Goal: Task Accomplishment & Management: Manage account settings

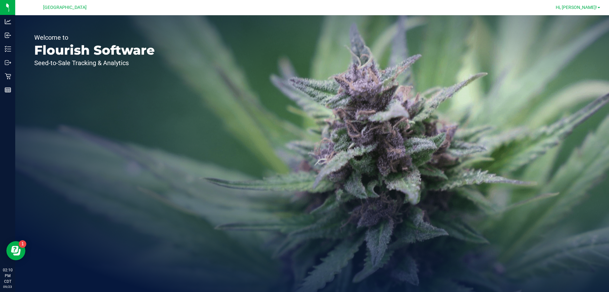
click at [587, 10] on span "Hi, [PERSON_NAME]!" at bounding box center [576, 7] width 41 height 5
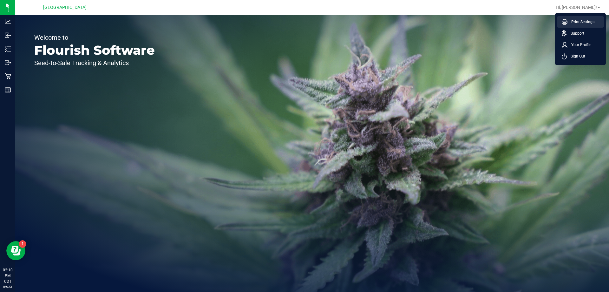
click at [576, 19] on span "Print Settings" at bounding box center [580, 22] width 27 height 6
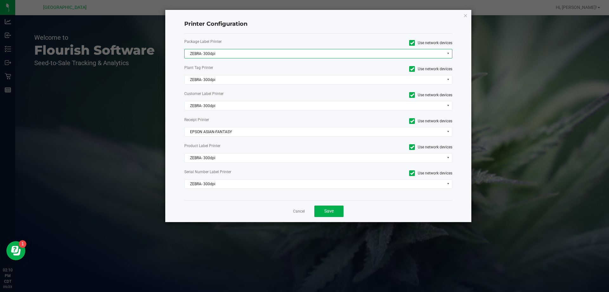
click at [229, 49] on span "ZEBRA- 300dpi" at bounding box center [315, 53] width 260 height 9
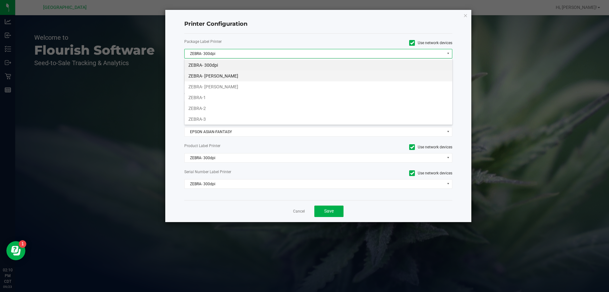
scroll to position [10, 268]
click at [215, 84] on li "ZEBRA- [PERSON_NAME]" at bounding box center [319, 86] width 268 height 11
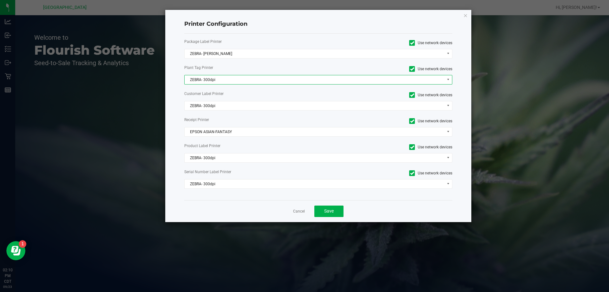
click at [218, 79] on span "ZEBRA- 300dpi" at bounding box center [315, 79] width 260 height 9
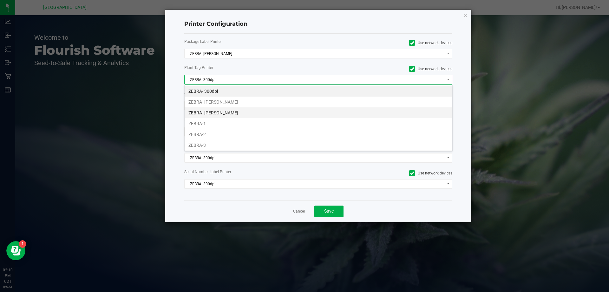
click at [215, 112] on li "ZEBRA- [PERSON_NAME]" at bounding box center [319, 112] width 268 height 11
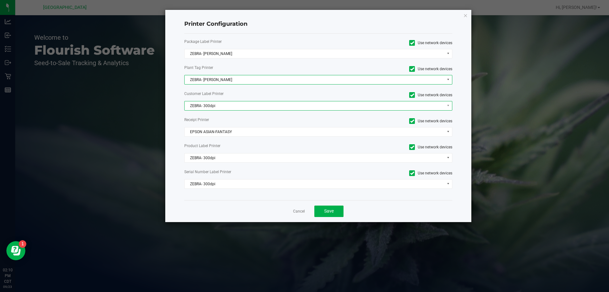
click at [211, 103] on span "ZEBRA- 300dpi" at bounding box center [315, 105] width 260 height 9
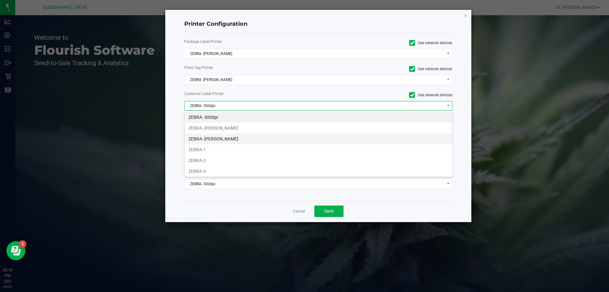
click at [222, 135] on li "ZEBRA- [PERSON_NAME]" at bounding box center [319, 138] width 268 height 11
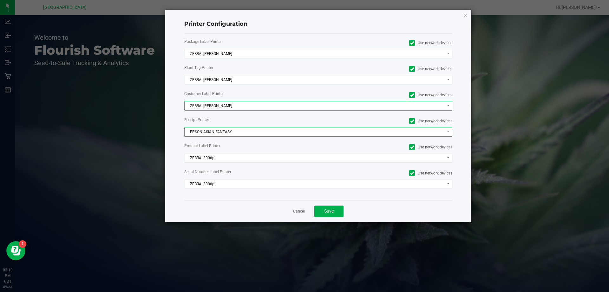
click at [226, 132] on span "EPSON ASIAN-FANTASY" at bounding box center [315, 131] width 260 height 9
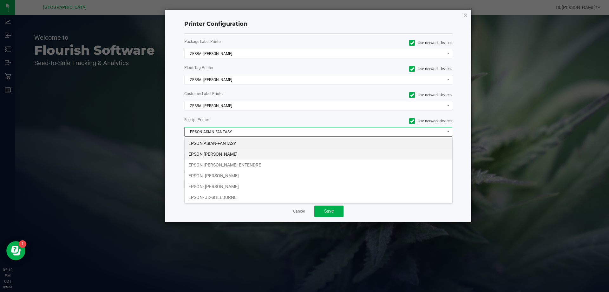
click at [236, 152] on li "EPSON [PERSON_NAME]" at bounding box center [319, 153] width 268 height 11
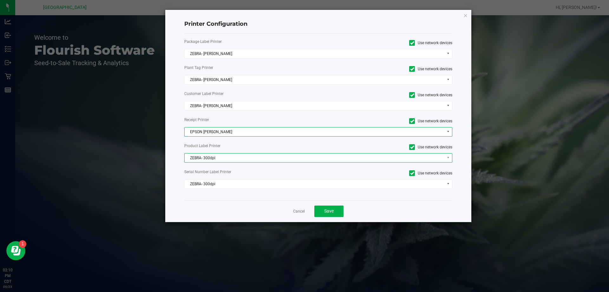
click at [235, 160] on span "ZEBRA- 300dpi" at bounding box center [315, 157] width 260 height 9
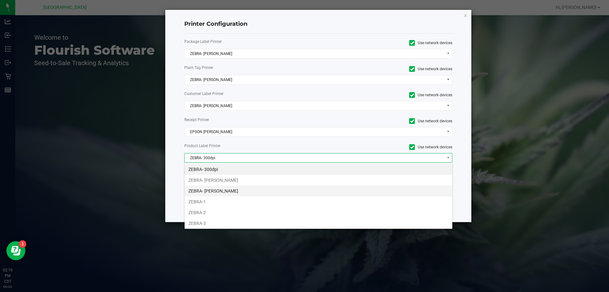
click at [234, 189] on li "ZEBRA- [PERSON_NAME]" at bounding box center [319, 190] width 268 height 11
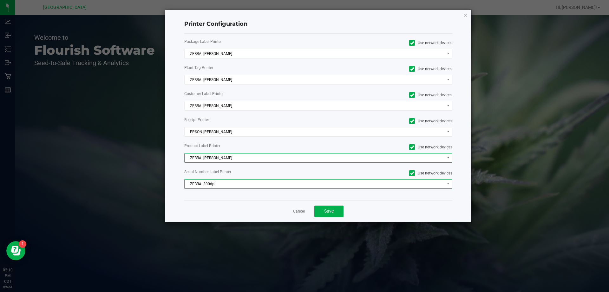
click at [235, 183] on span "ZEBRA- 300dpi" at bounding box center [315, 183] width 260 height 9
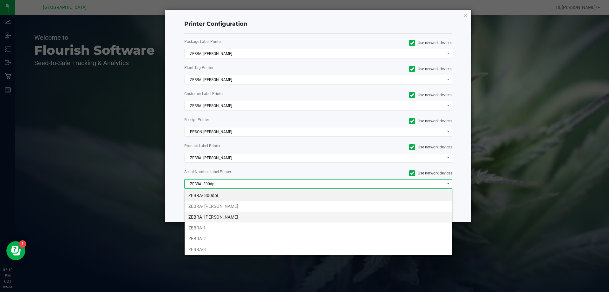
click at [234, 216] on li "ZEBRA- [PERSON_NAME]" at bounding box center [319, 216] width 268 height 11
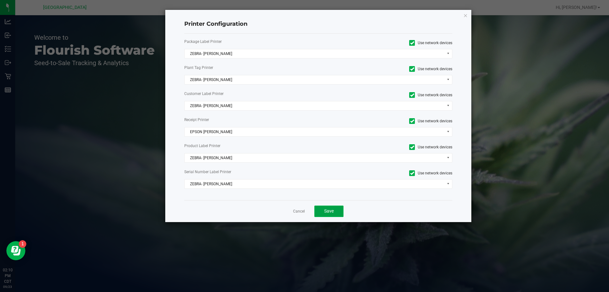
click at [334, 207] on button "Save" at bounding box center [328, 210] width 29 height 11
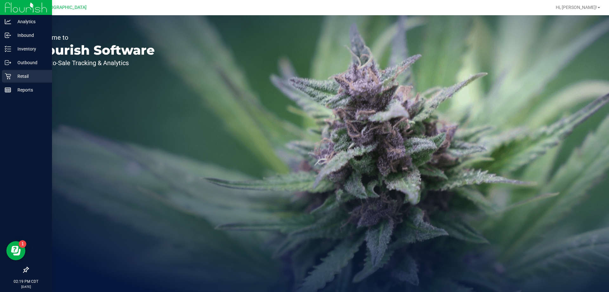
click at [17, 74] on p "Retail" at bounding box center [30, 76] width 38 height 8
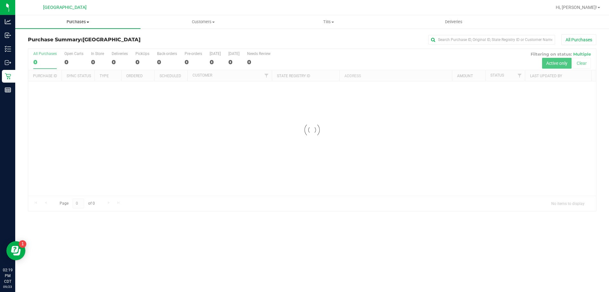
click at [76, 22] on span "Purchases" at bounding box center [77, 22] width 125 height 6
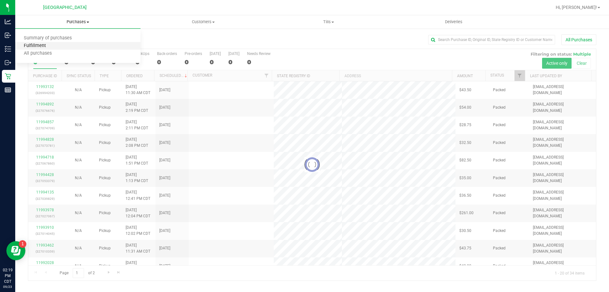
click at [46, 47] on span "Fulfillment" at bounding box center [34, 45] width 39 height 5
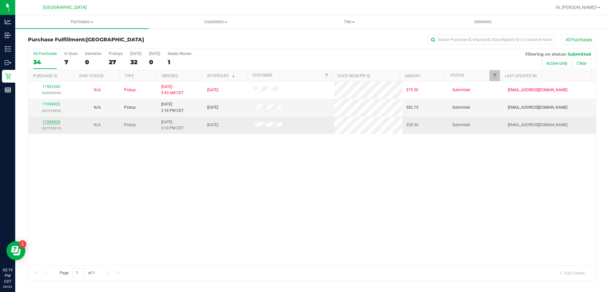
click at [50, 120] on link "11994933" at bounding box center [52, 122] width 18 height 4
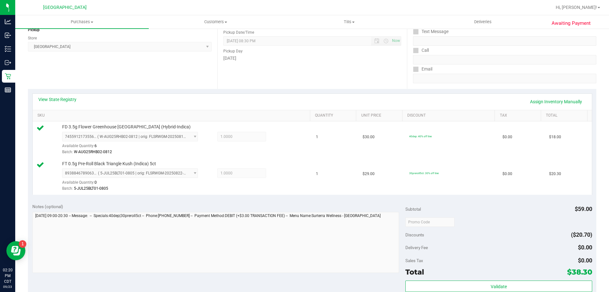
scroll to position [159, 0]
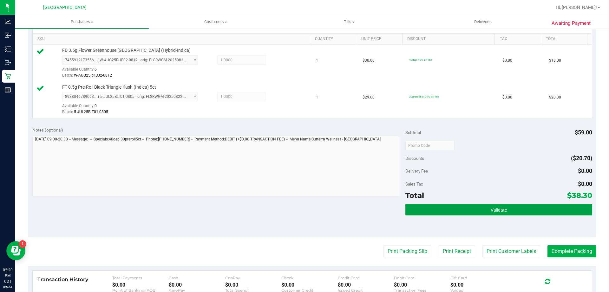
click at [520, 209] on button "Validate" at bounding box center [498, 209] width 187 height 11
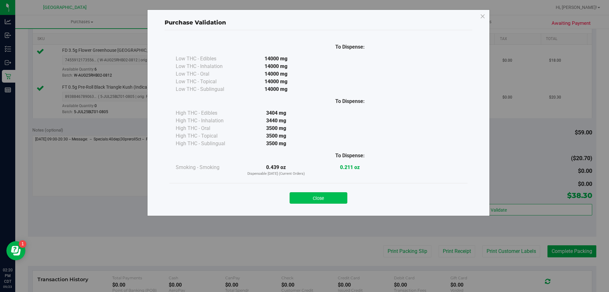
click at [303, 198] on button "Close" at bounding box center [319, 197] width 58 height 11
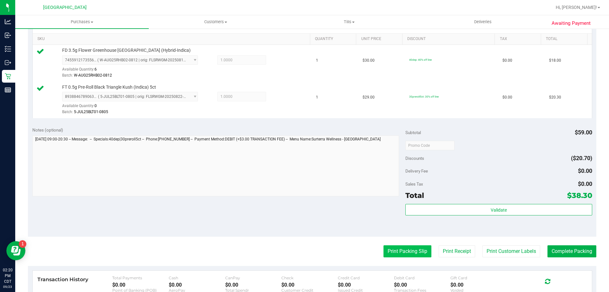
click at [393, 255] on button "Print Packing Slip" at bounding box center [408, 251] width 48 height 12
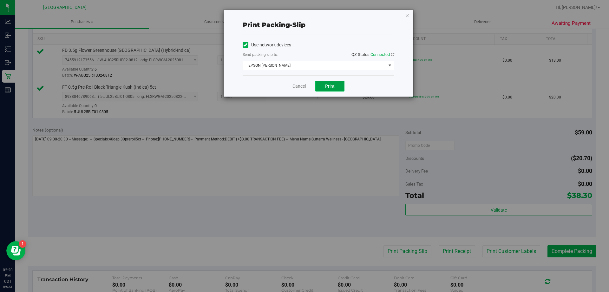
click at [332, 82] on button "Print" at bounding box center [329, 86] width 29 height 11
click at [407, 15] on icon "button" at bounding box center [407, 15] width 4 height 8
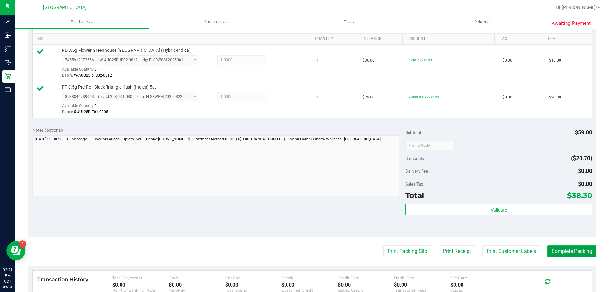
click at [570, 251] on button "Complete Packing" at bounding box center [572, 251] width 49 height 12
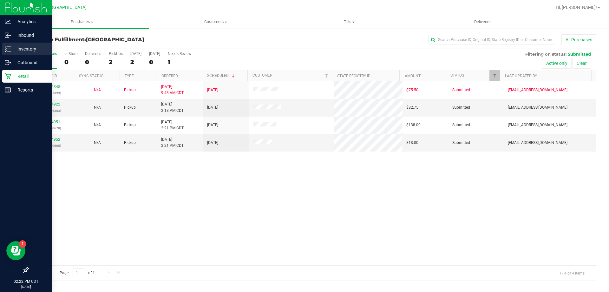
click at [19, 49] on p "Inventory" at bounding box center [30, 49] width 38 height 8
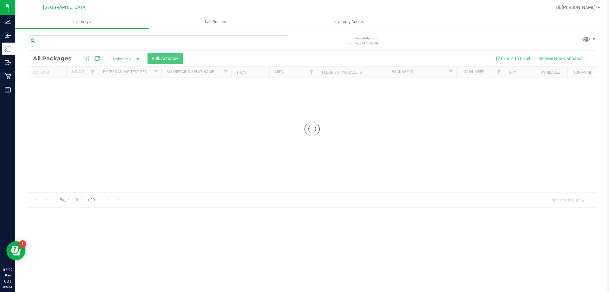
click at [70, 41] on input "text" at bounding box center [157, 41] width 259 height 10
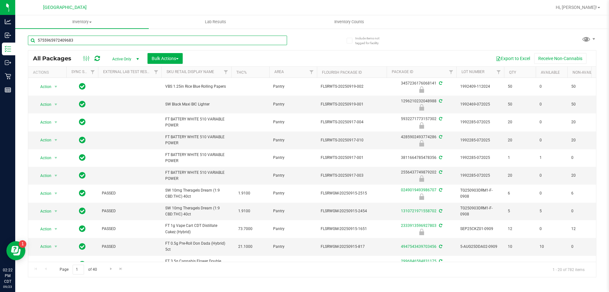
type input "5755965972409683"
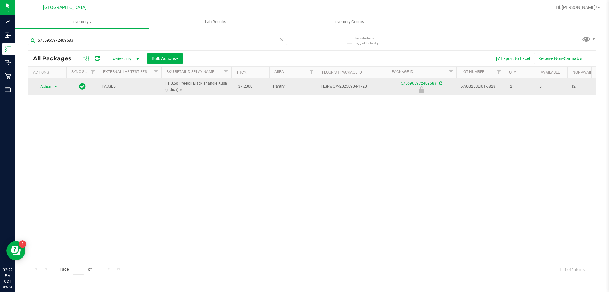
click at [53, 87] on span "select" at bounding box center [55, 86] width 5 height 5
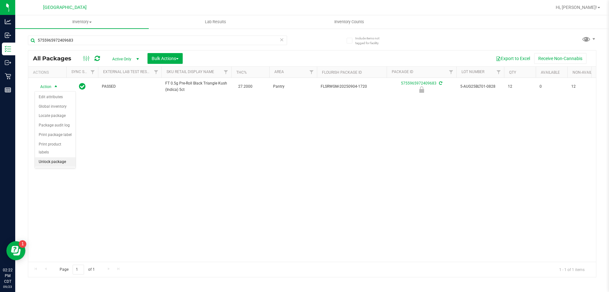
click at [58, 157] on li "Unlock package" at bounding box center [55, 162] width 41 height 10
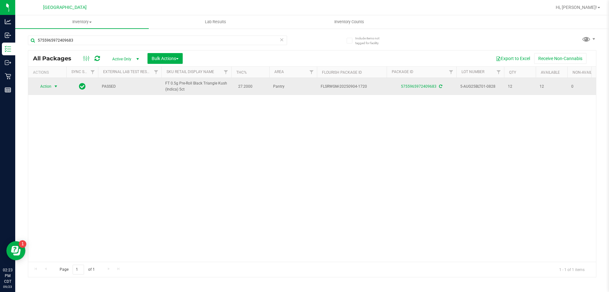
click at [56, 88] on span "select" at bounding box center [55, 86] width 5 height 5
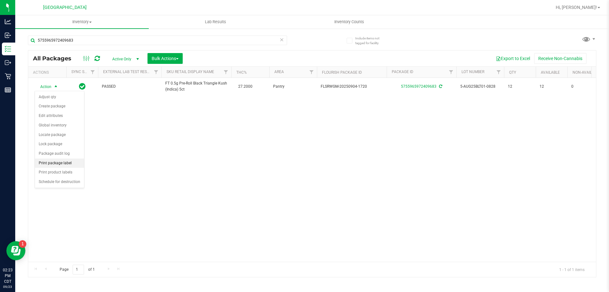
click at [64, 162] on li "Print package label" at bounding box center [59, 163] width 49 height 10
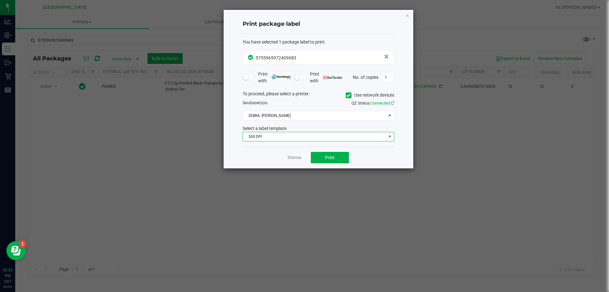
click at [281, 132] on span "300 DPI" at bounding box center [314, 136] width 143 height 9
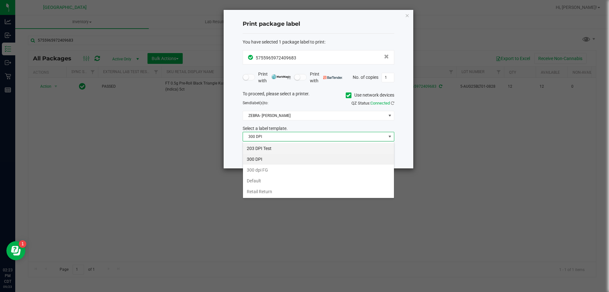
scroll to position [10, 152]
drag, startPoint x: 267, startPoint y: 147, endPoint x: 311, endPoint y: 102, distance: 63.5
click at [267, 146] on li "203 DPI Test" at bounding box center [318, 148] width 151 height 11
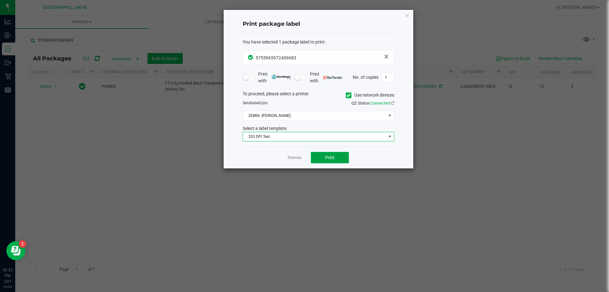
click at [331, 156] on span "Print" at bounding box center [330, 157] width 10 height 5
click at [408, 14] on icon "button" at bounding box center [407, 15] width 4 height 8
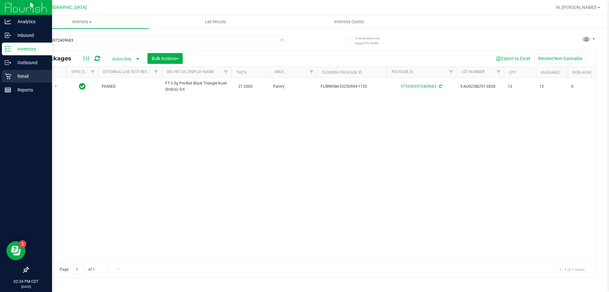
click at [23, 74] on p "Retail" at bounding box center [30, 76] width 38 height 8
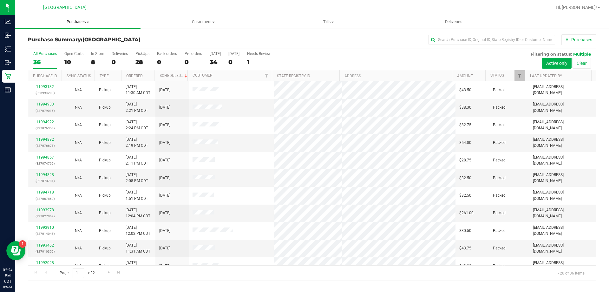
click at [81, 20] on span "Purchases" at bounding box center [77, 22] width 125 height 6
click at [59, 44] on li "Fulfillment" at bounding box center [77, 46] width 125 height 8
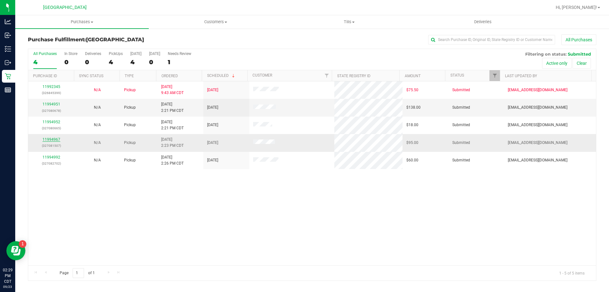
click at [53, 139] on link "11994967" at bounding box center [52, 139] width 18 height 4
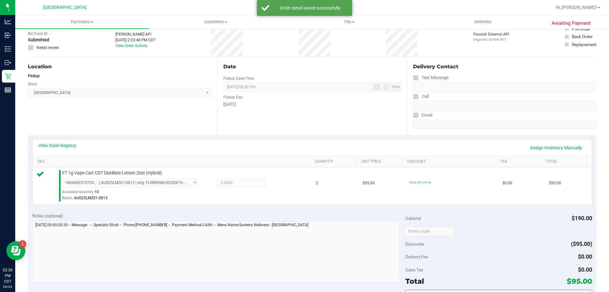
scroll to position [222, 0]
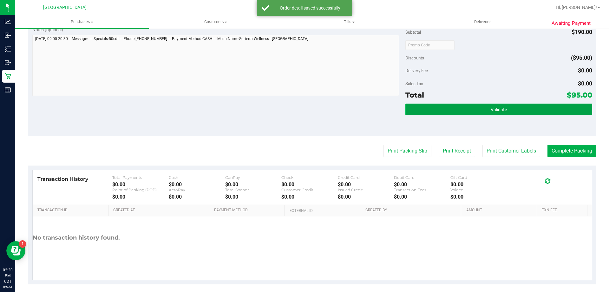
click at [518, 109] on button "Validate" at bounding box center [498, 108] width 187 height 11
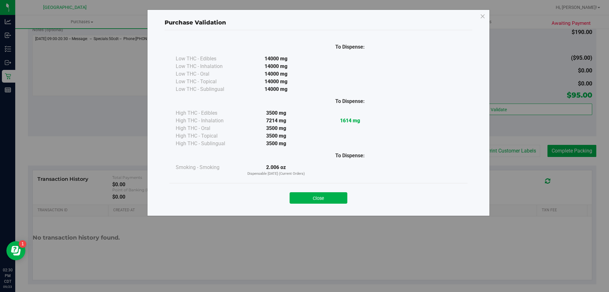
click at [323, 204] on div "Close" at bounding box center [318, 196] width 298 height 26
click at [319, 197] on button "Close" at bounding box center [319, 197] width 58 height 11
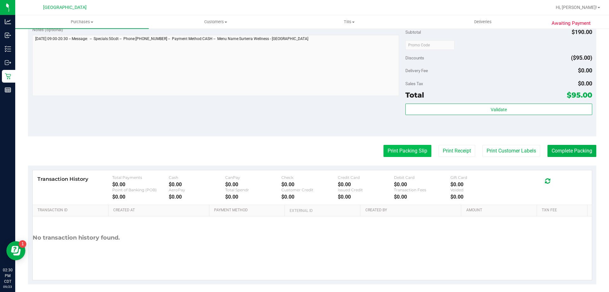
click at [417, 153] on button "Print Packing Slip" at bounding box center [408, 151] width 48 height 12
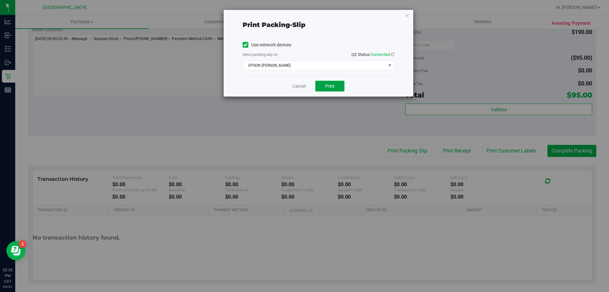
click at [336, 84] on button "Print" at bounding box center [329, 86] width 29 height 11
click at [409, 16] on icon "button" at bounding box center [407, 15] width 4 height 8
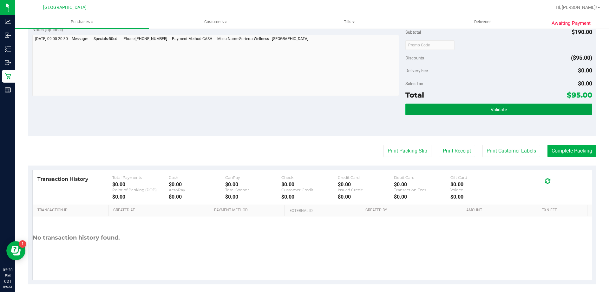
click at [462, 108] on button "Validate" at bounding box center [498, 108] width 187 height 11
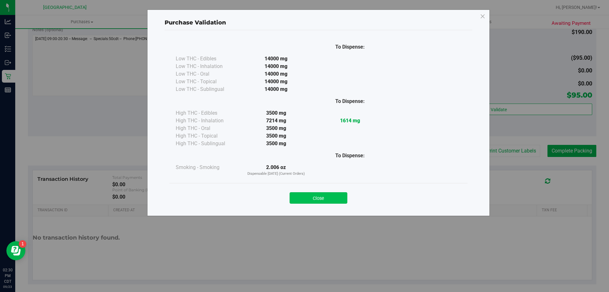
click at [320, 199] on button "Close" at bounding box center [319, 197] width 58 height 11
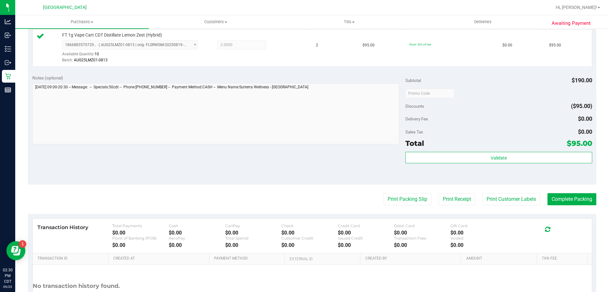
scroll to position [227, 0]
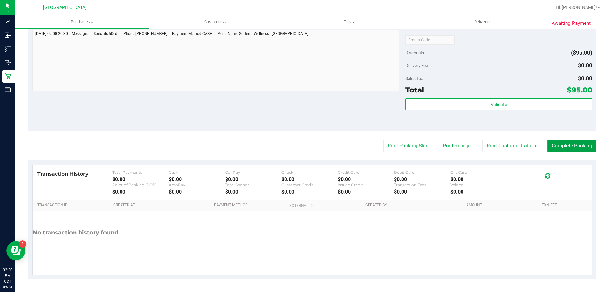
click at [569, 147] on button "Complete Packing" at bounding box center [572, 146] width 49 height 12
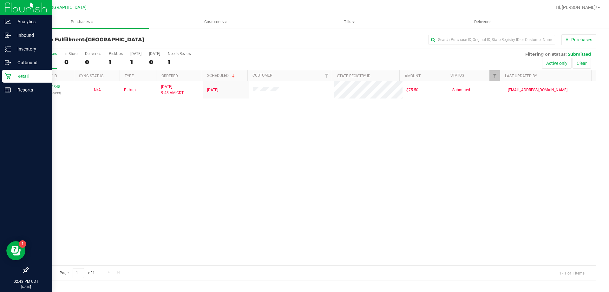
click at [19, 80] on p "Retail" at bounding box center [30, 76] width 38 height 8
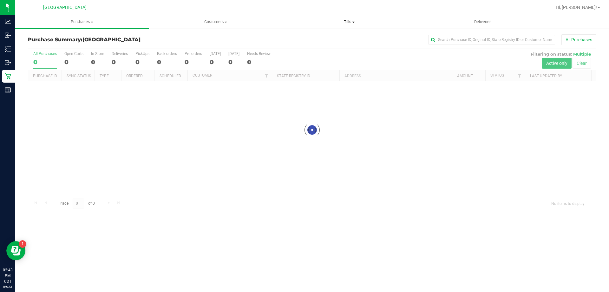
click at [354, 21] on span "Tills" at bounding box center [349, 22] width 133 height 6
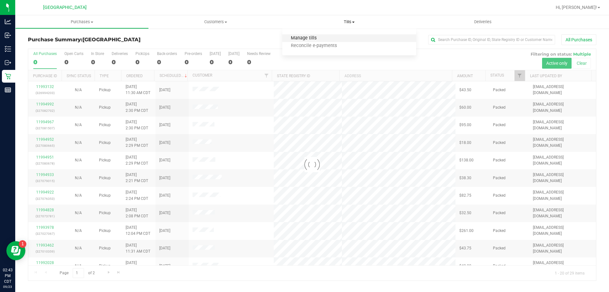
click at [306, 36] on span "Manage tills" at bounding box center [303, 38] width 43 height 5
